Goal: Task Accomplishment & Management: Manage account settings

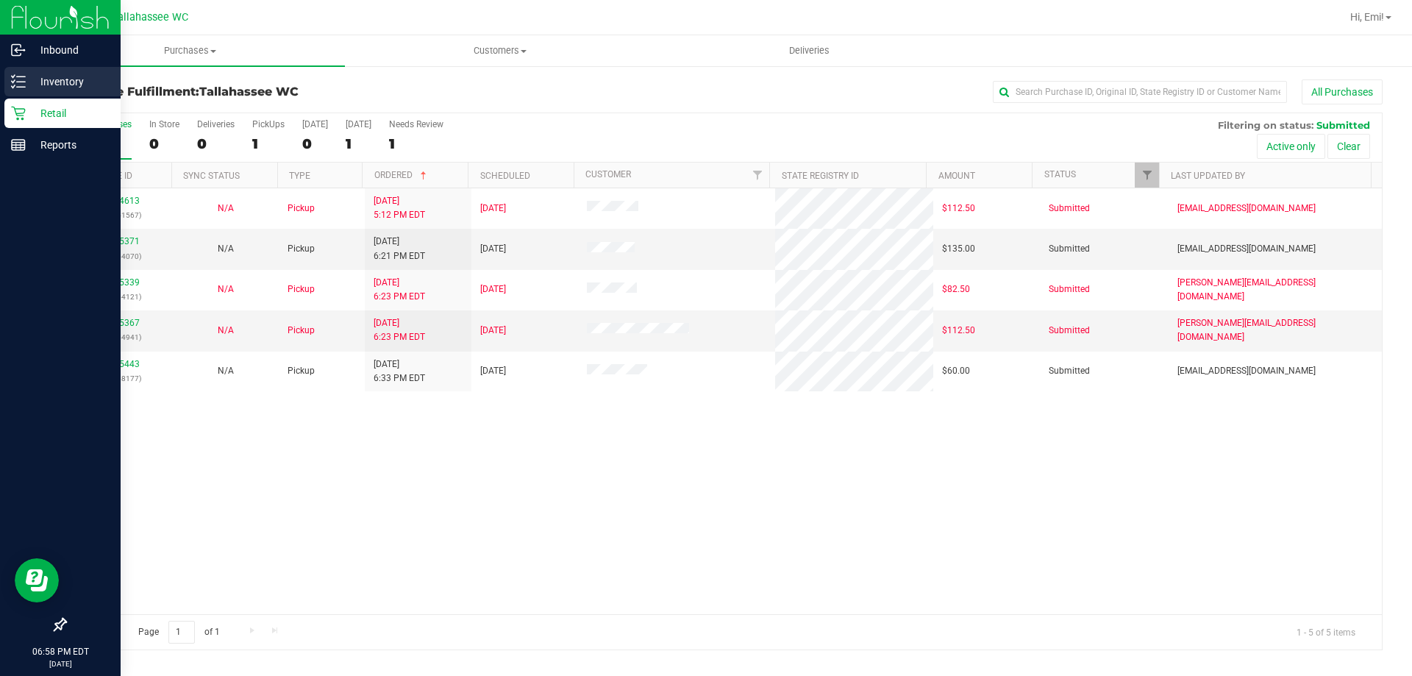
click at [88, 86] on p "Inventory" at bounding box center [70, 82] width 88 height 18
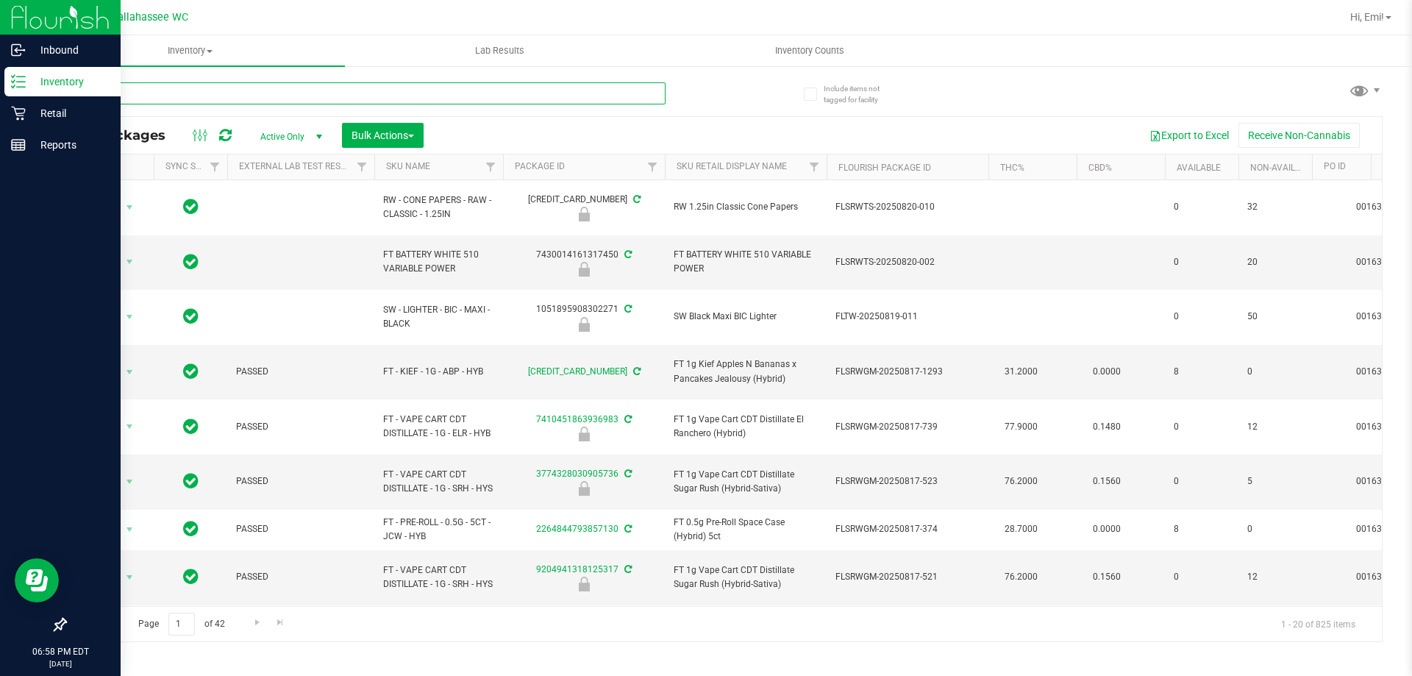
click at [484, 93] on input "text" at bounding box center [365, 93] width 601 height 22
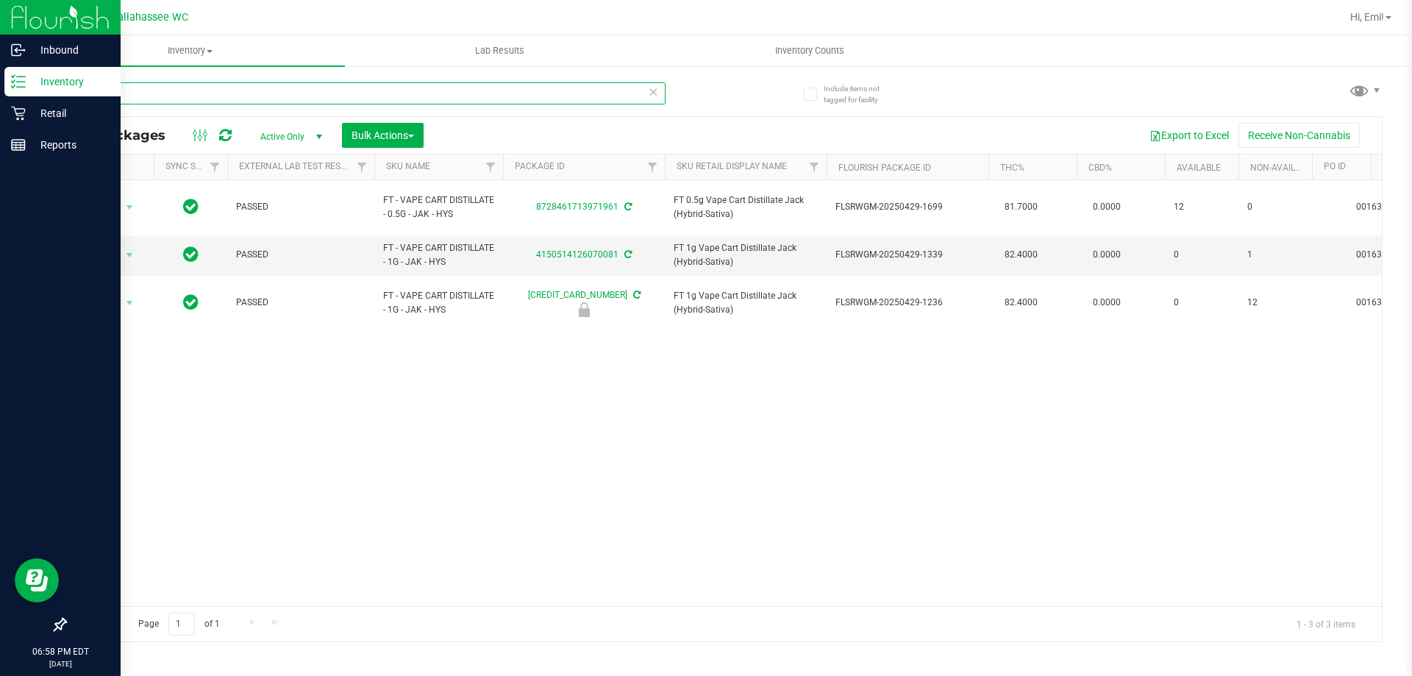
click at [378, 96] on input "jak" at bounding box center [365, 93] width 601 height 22
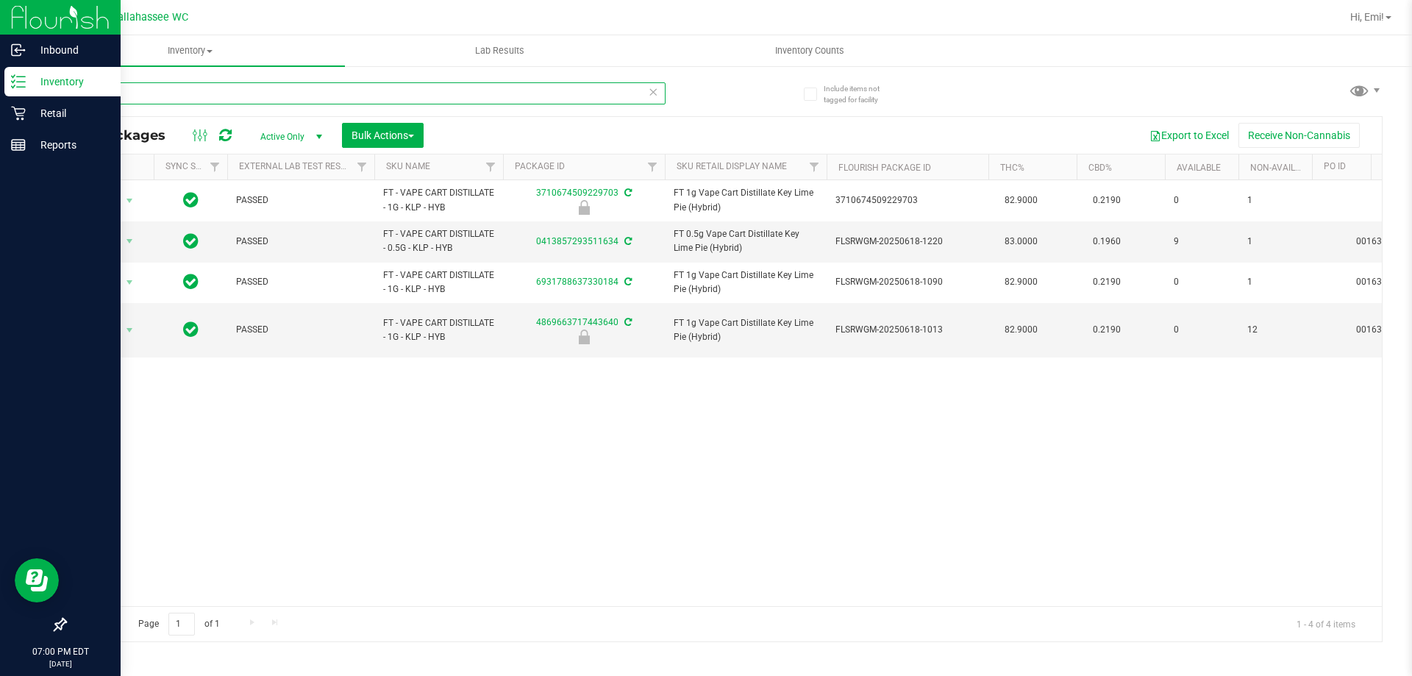
type input "klp"
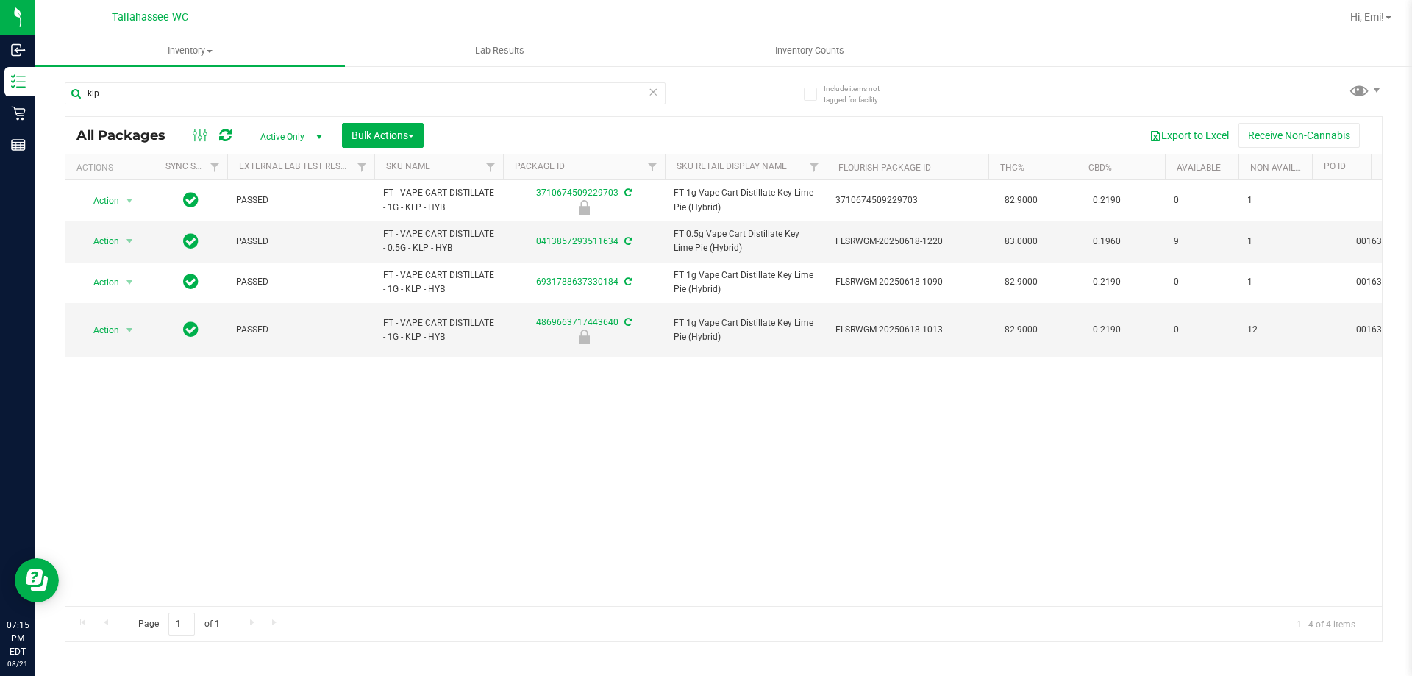
click at [650, 95] on icon at bounding box center [653, 91] width 10 height 18
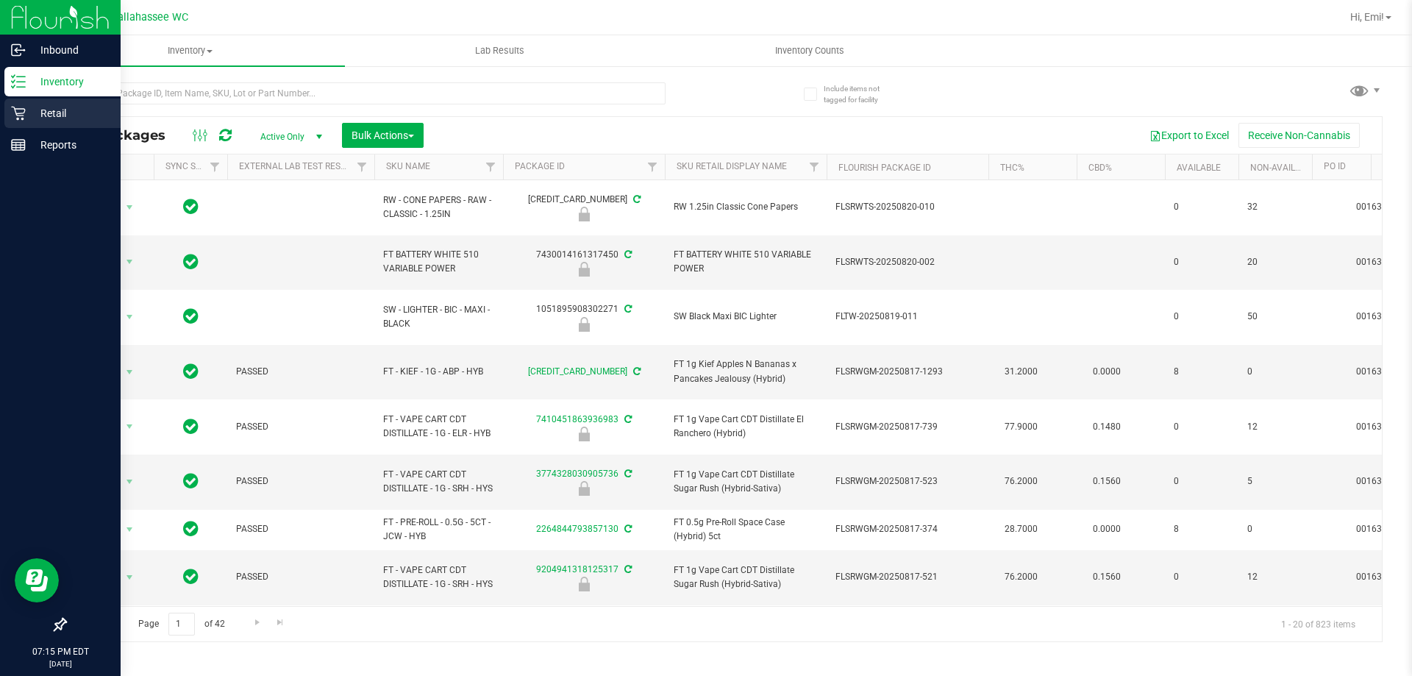
click at [46, 112] on p "Retail" at bounding box center [70, 113] width 88 height 18
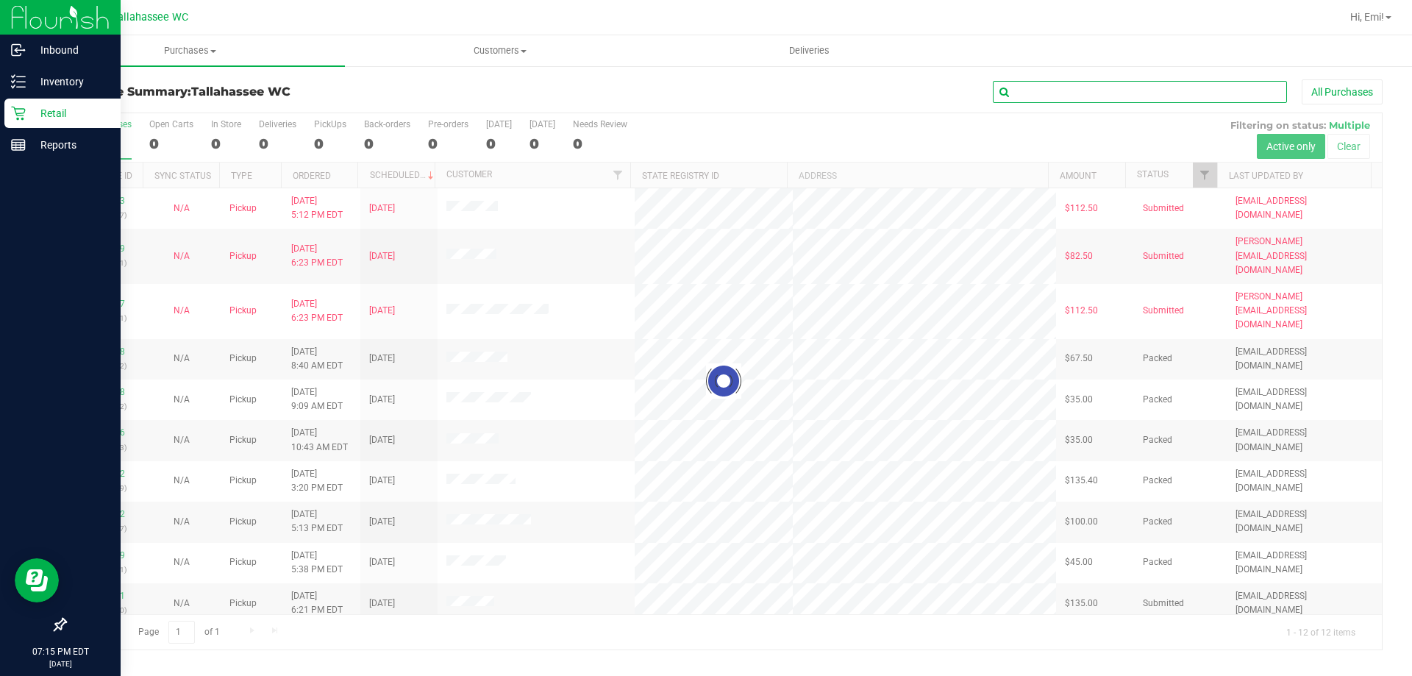
click at [1065, 90] on input "text" at bounding box center [1140, 92] width 294 height 22
paste input "11821468"
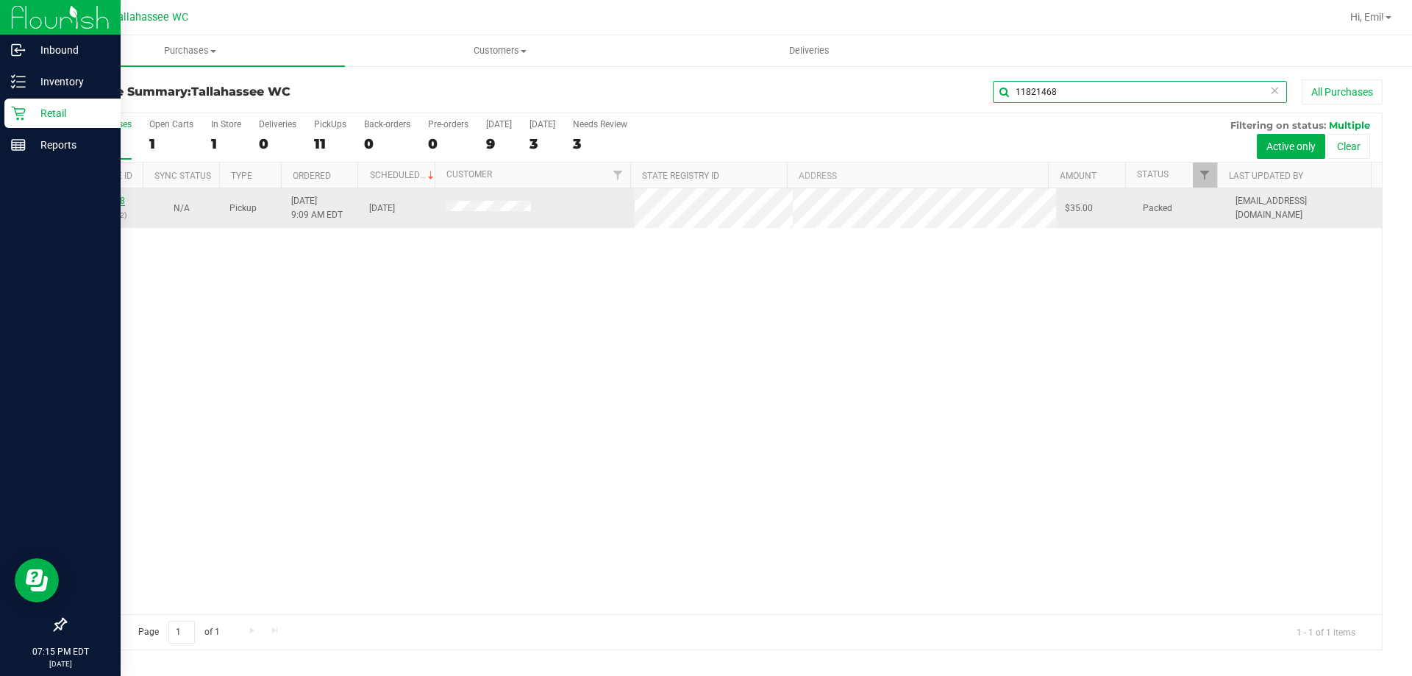
type input "11821468"
click at [96, 202] on link "11821468" at bounding box center [104, 201] width 41 height 10
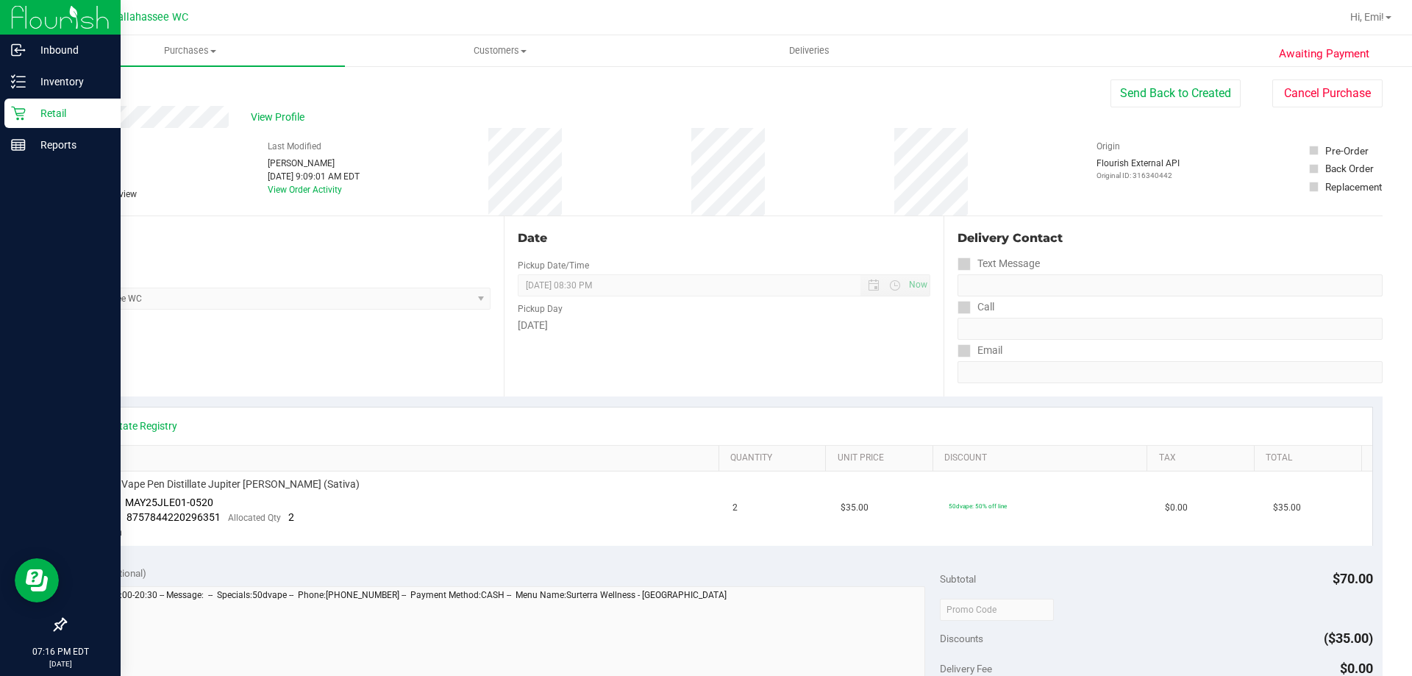
click at [438, 408] on div "View State Registry" at bounding box center [724, 427] width 1297 height 38
click at [392, 409] on div "View State Registry" at bounding box center [724, 427] width 1297 height 38
click at [1353, 88] on button "Cancel Purchase" at bounding box center [1328, 93] width 110 height 28
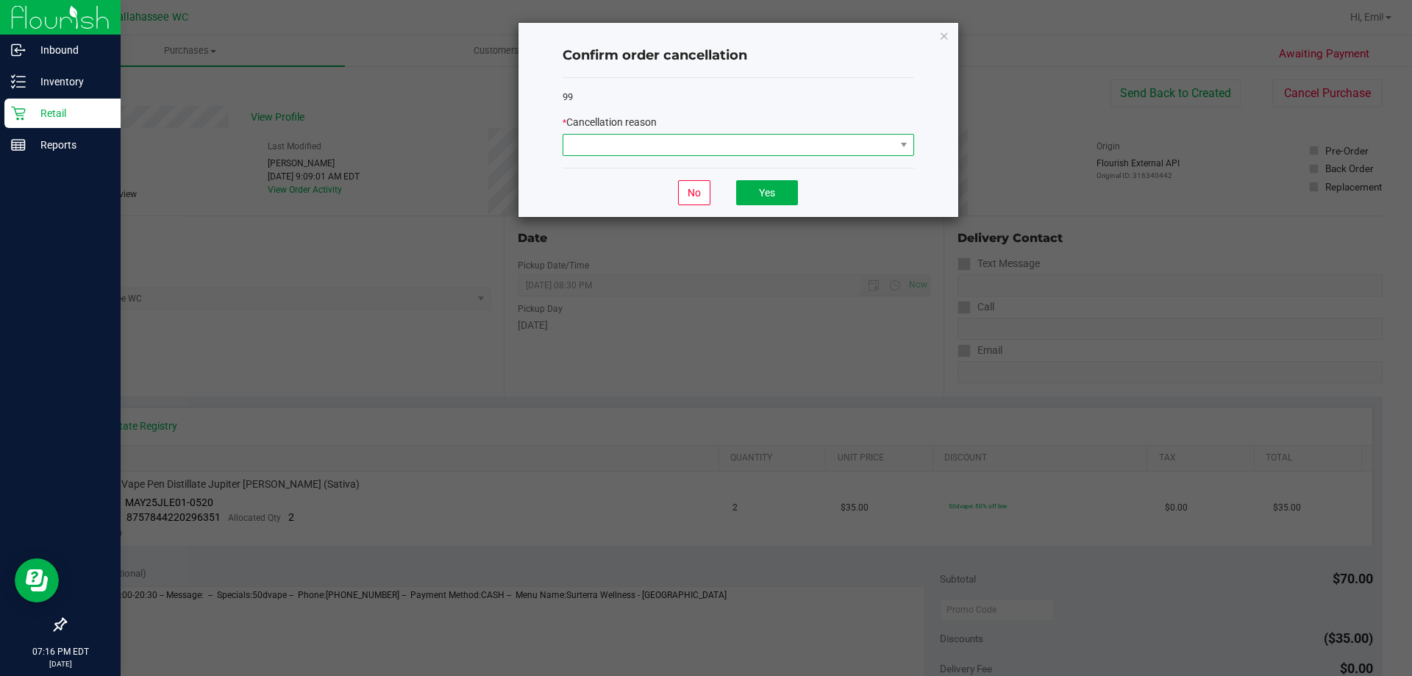
click at [714, 151] on span at bounding box center [729, 145] width 332 height 21
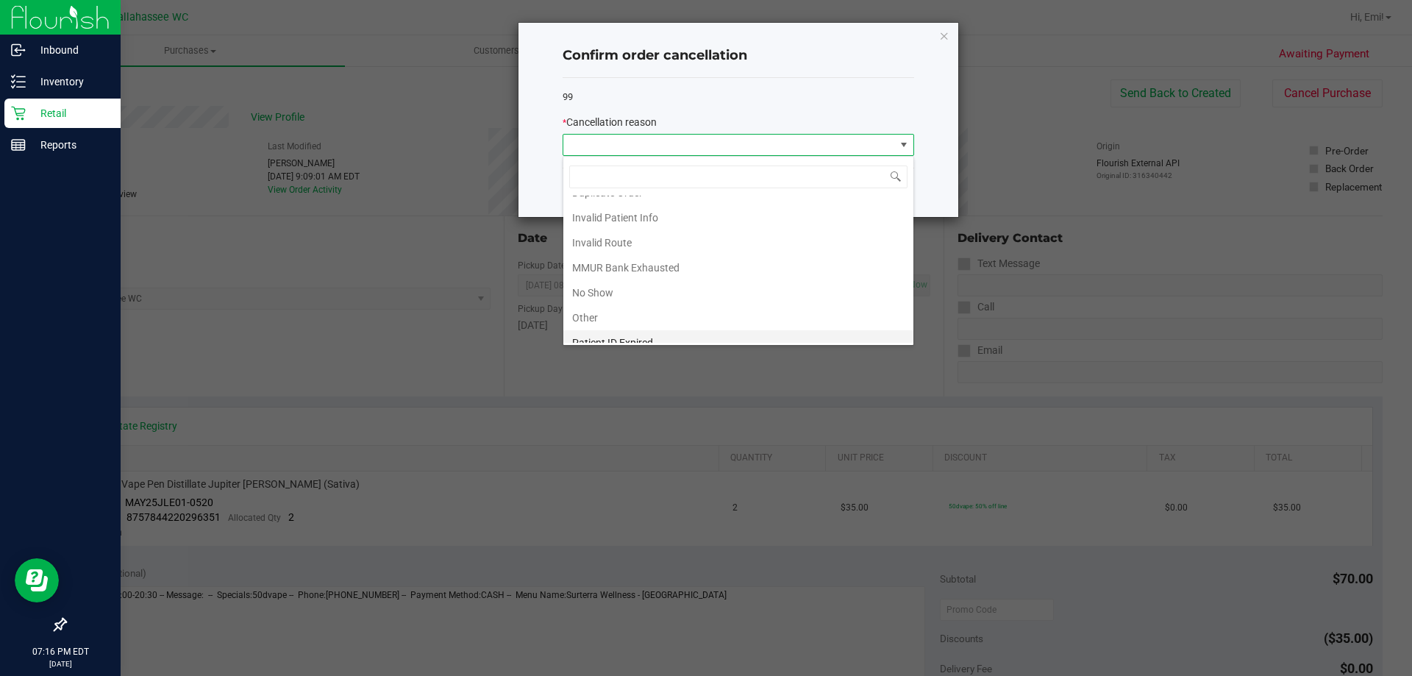
scroll to position [78, 0]
click at [634, 258] on li "No Show" at bounding box center [738, 255] width 350 height 25
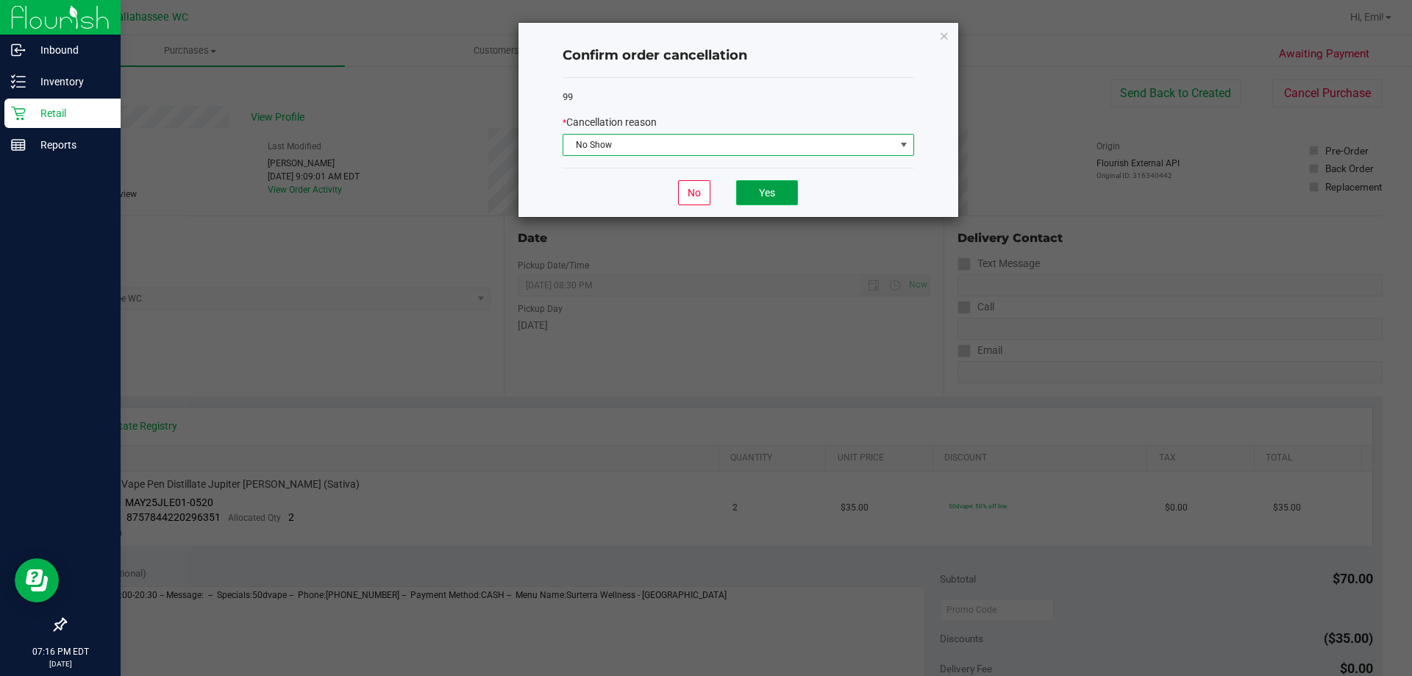
click at [759, 203] on button "Yes" at bounding box center [767, 192] width 62 height 25
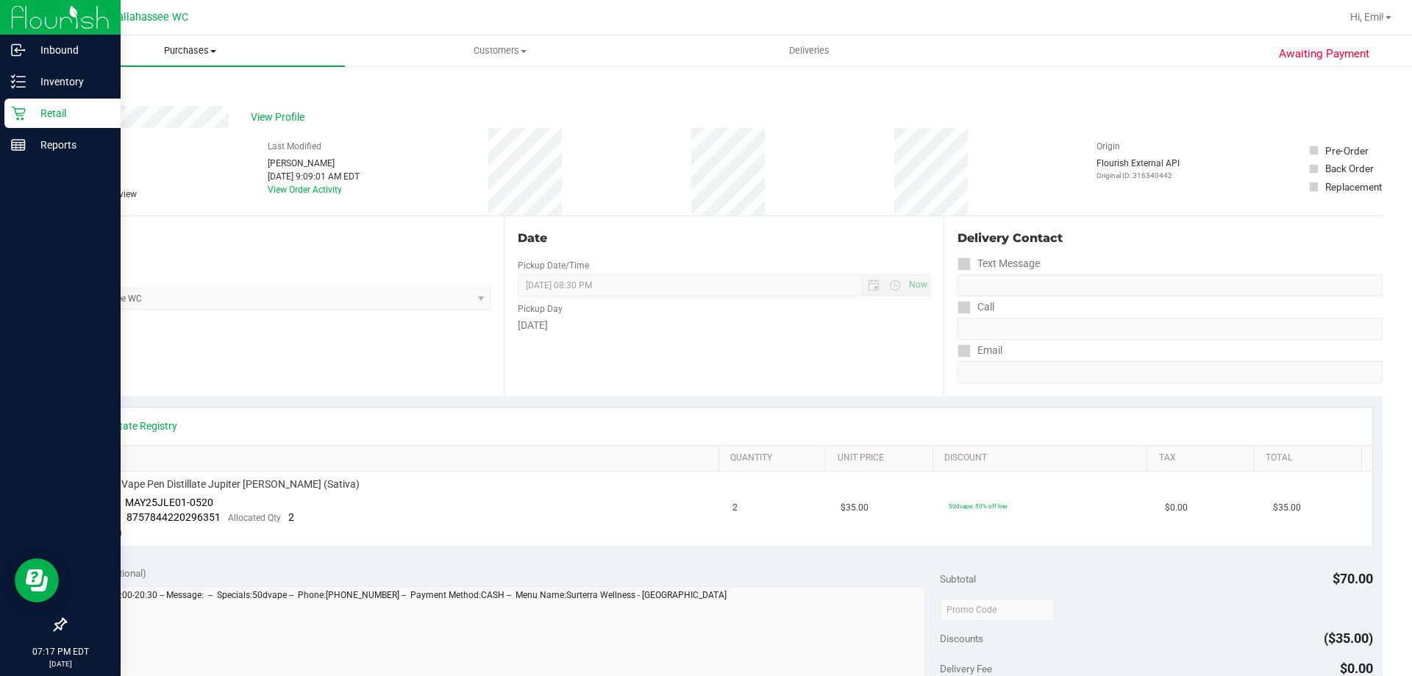
click at [88, 57] on span "Purchases" at bounding box center [190, 50] width 310 height 13
click at [127, 106] on li "Fulfillment" at bounding box center [190, 107] width 310 height 18
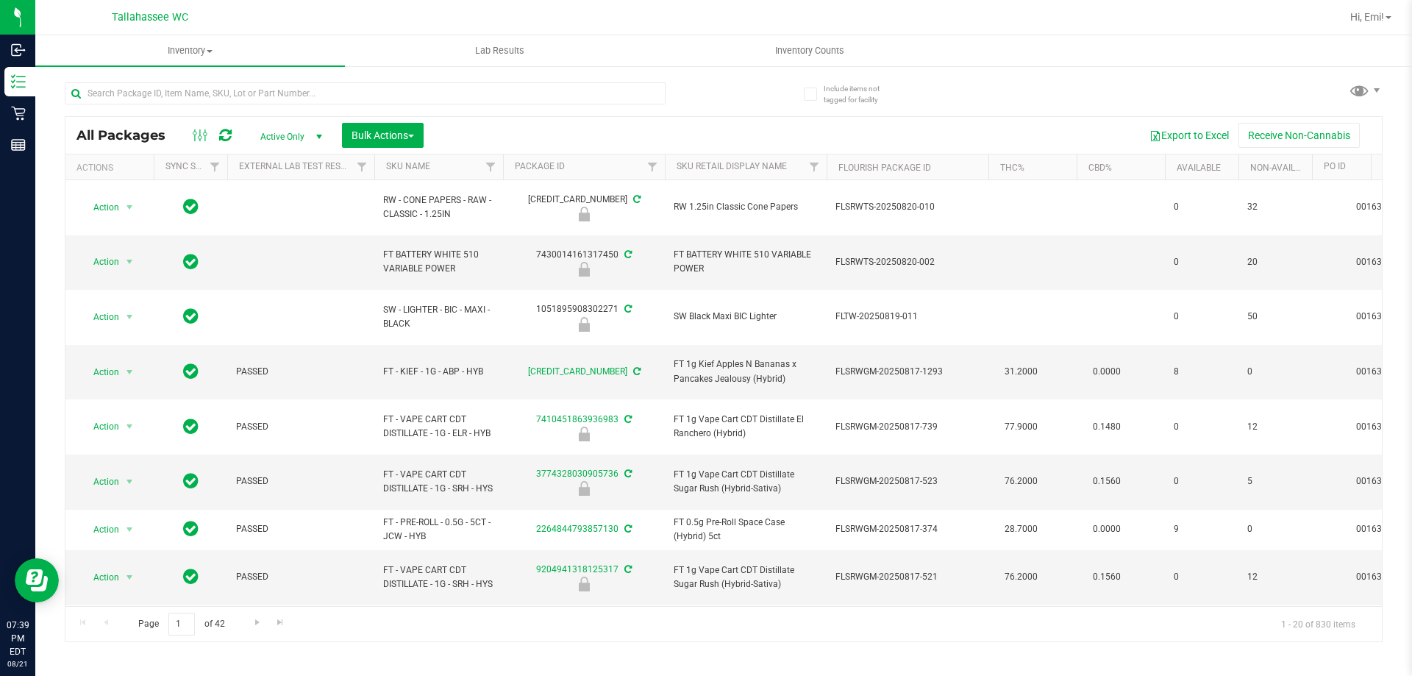
click at [441, 109] on div at bounding box center [365, 99] width 601 height 34
click at [436, 98] on input "text" at bounding box center [365, 93] width 601 height 22
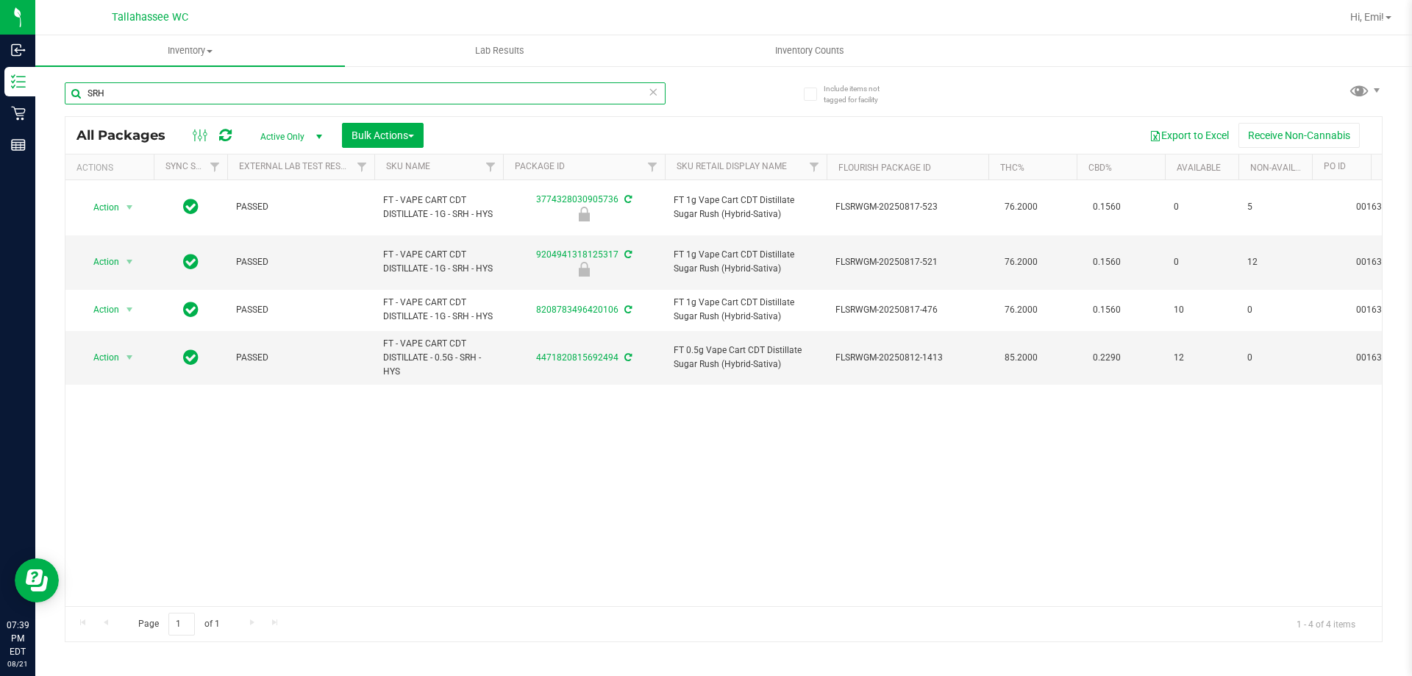
click at [642, 96] on input "SRH" at bounding box center [365, 93] width 601 height 22
type input "SRH"
click at [651, 93] on icon at bounding box center [653, 91] width 10 height 18
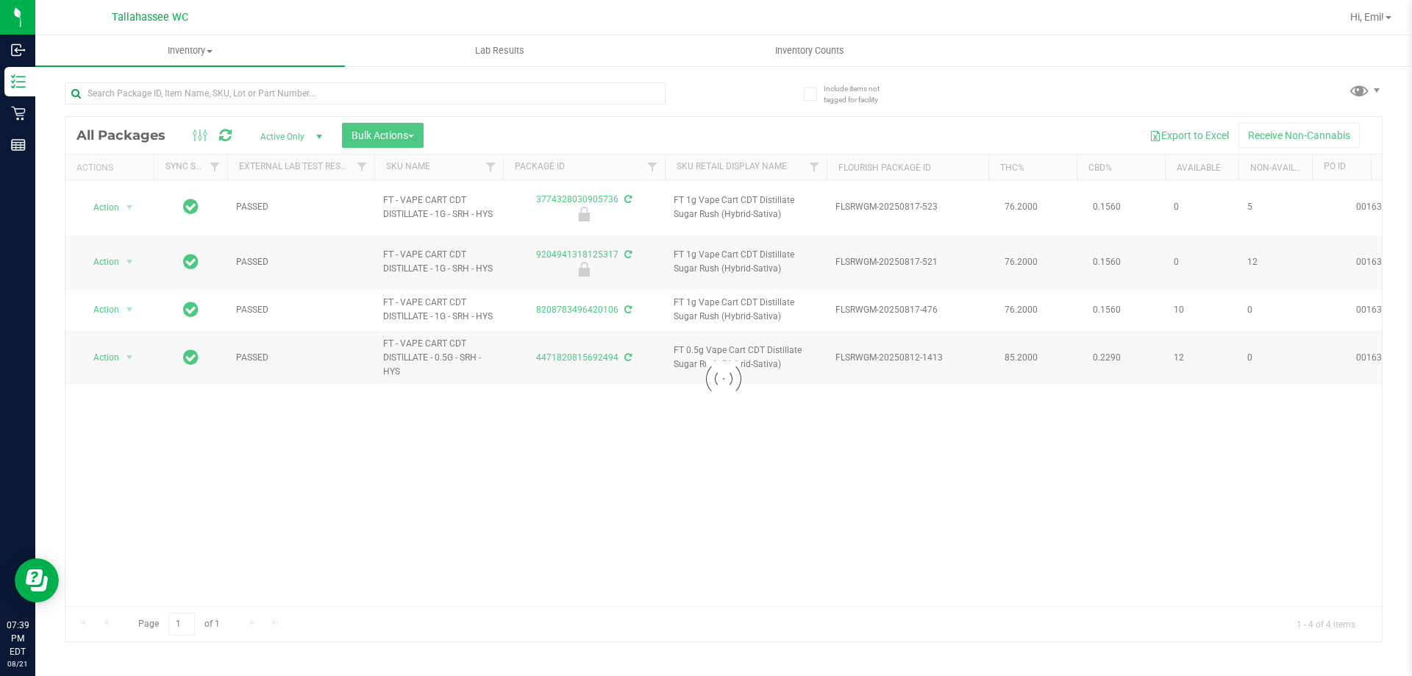
drag, startPoint x: 651, startPoint y: 93, endPoint x: 697, endPoint y: 96, distance: 45.7
click at [697, 96] on div at bounding box center [394, 92] width 659 height 47
